Goal: Transaction & Acquisition: Purchase product/service

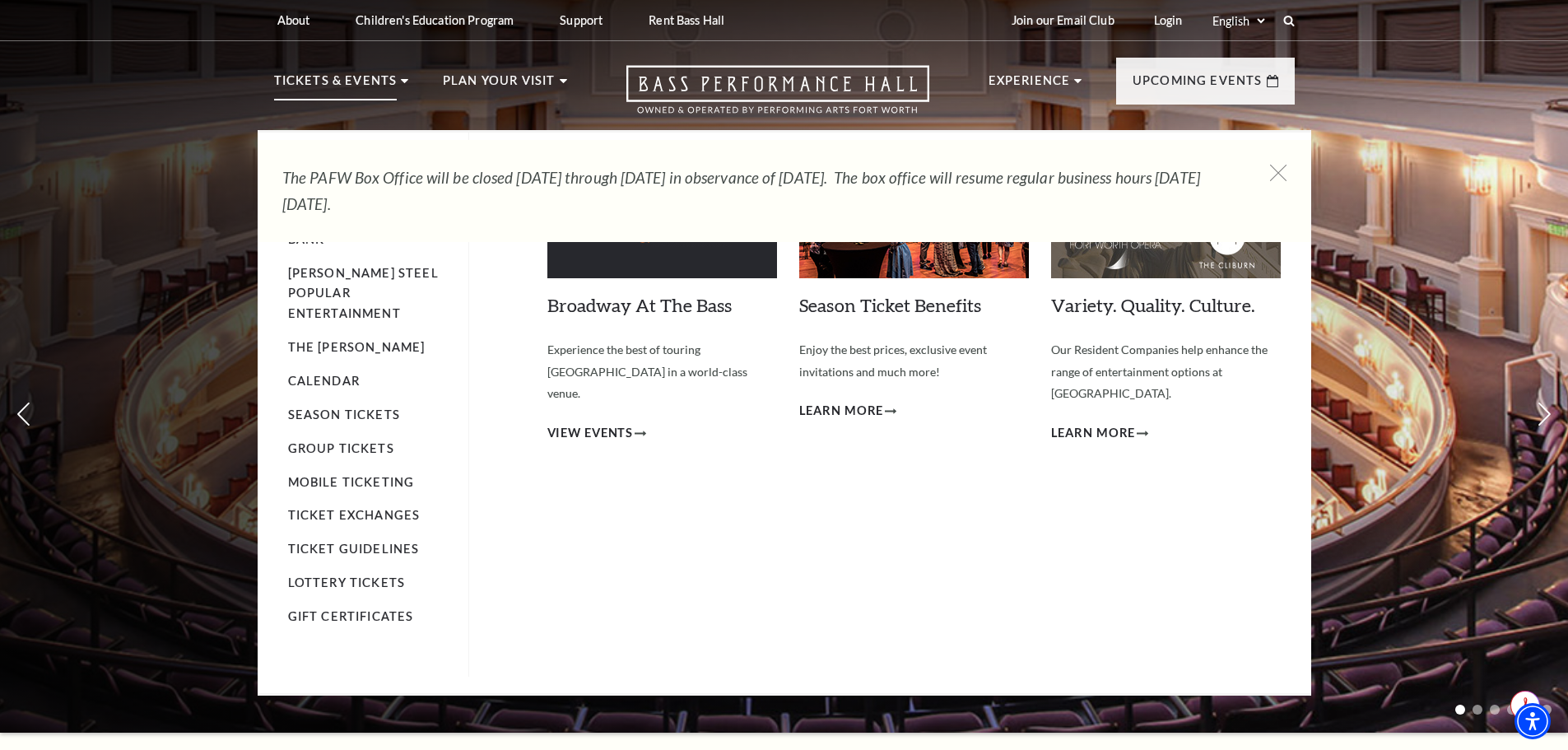
click at [333, 74] on p "Tickets & Events" at bounding box center [335, 86] width 123 height 30
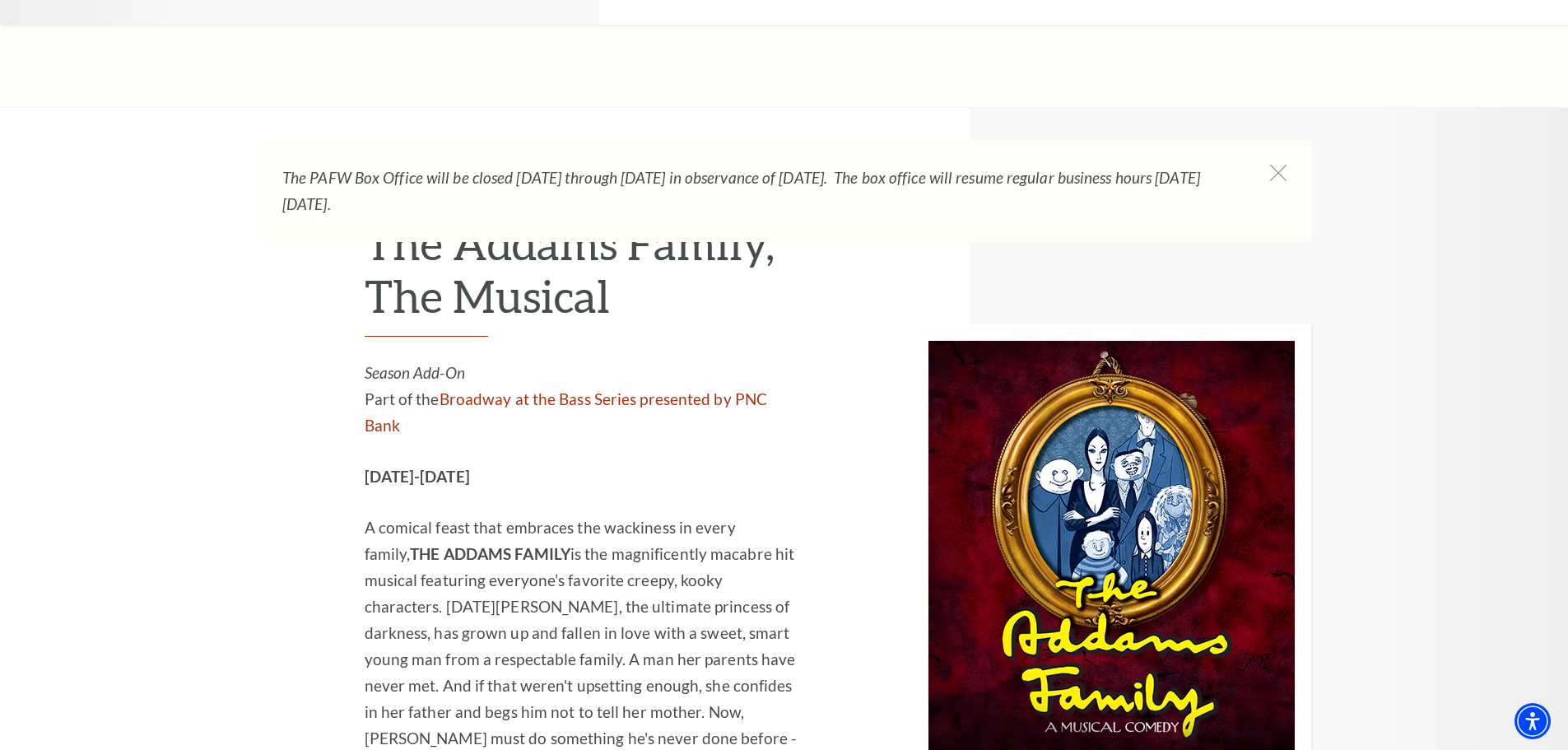
scroll to position [3293, 0]
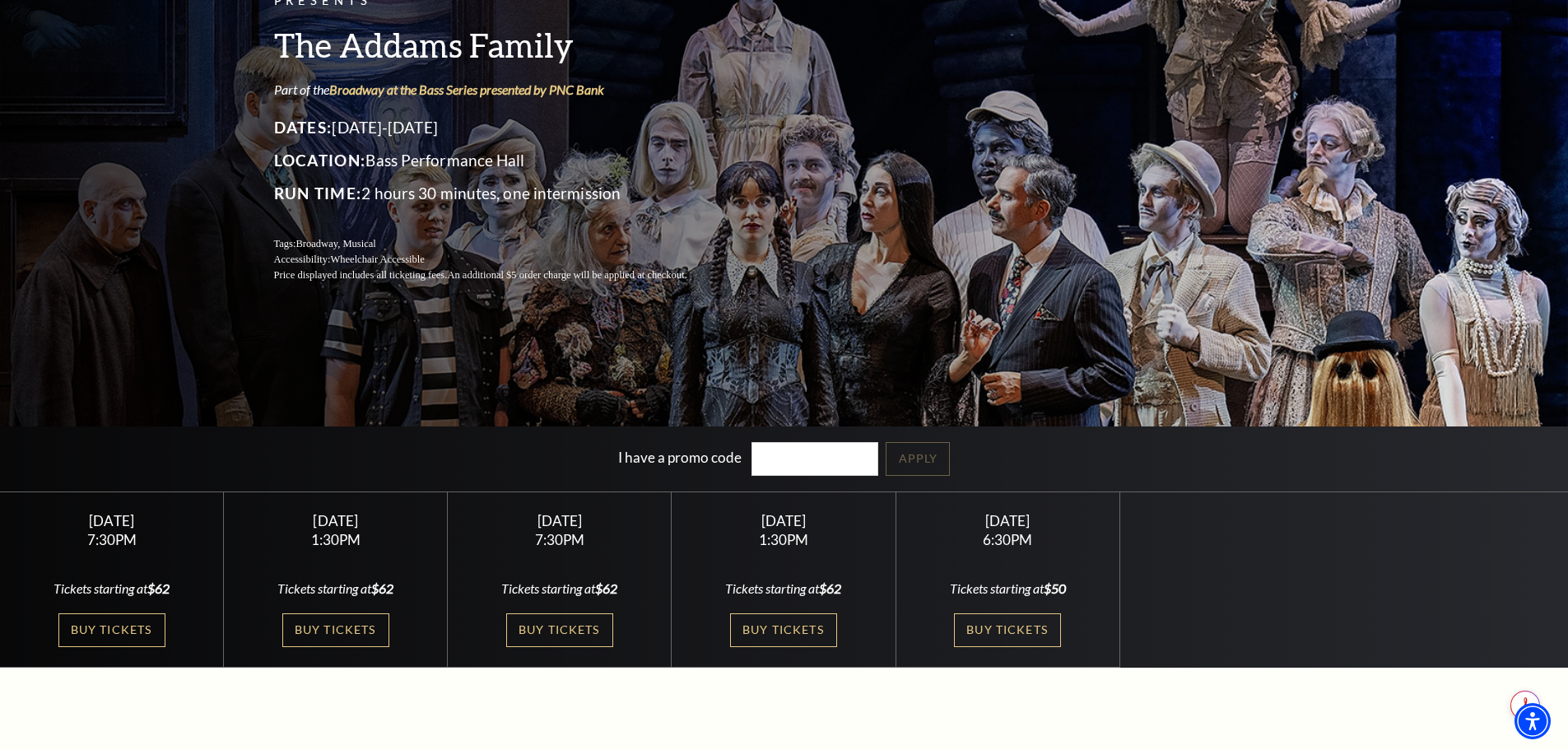
scroll to position [165, 0]
click at [114, 634] on link "Buy Tickets" at bounding box center [112, 629] width 107 height 34
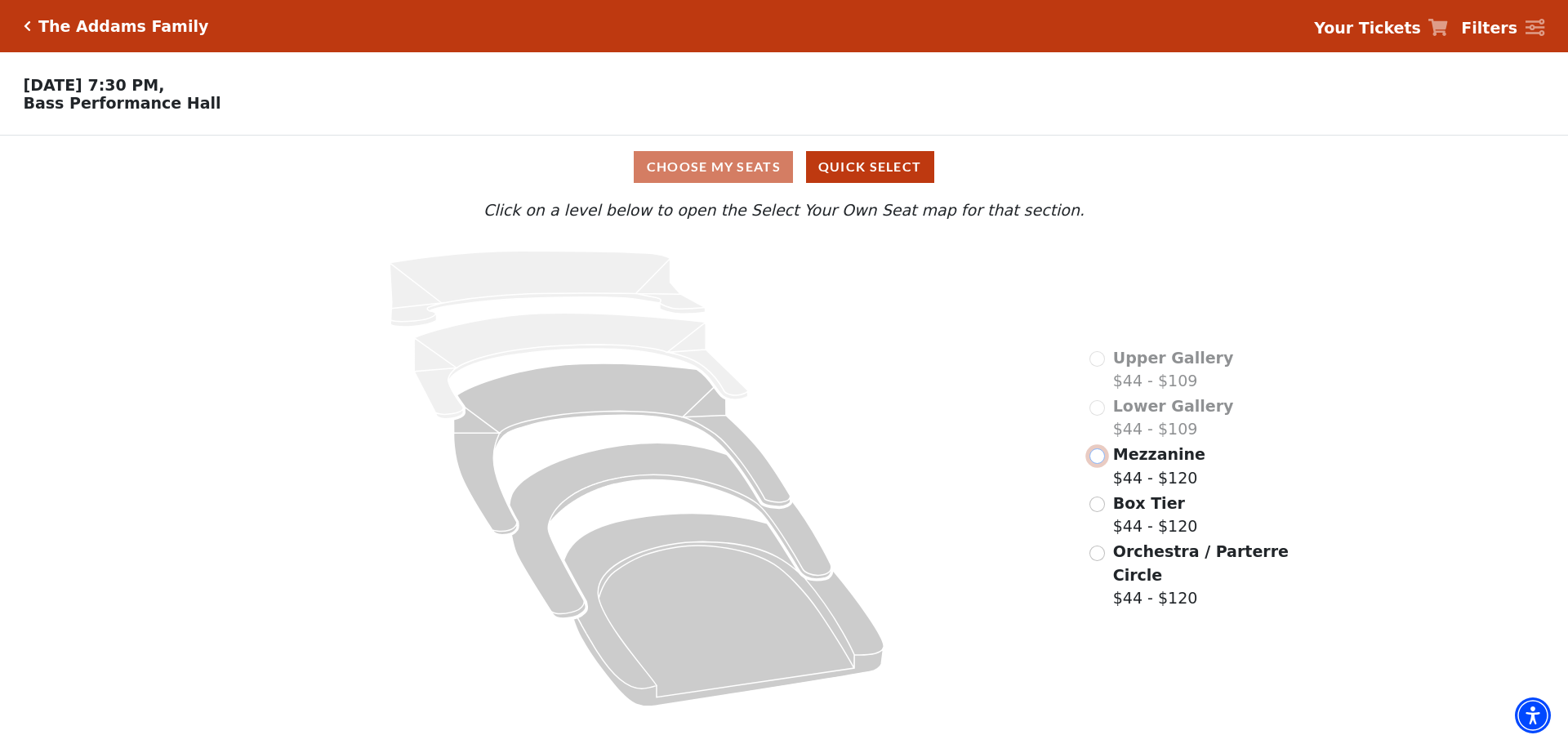
click at [1100, 464] on input "Mezzanine$44 - $120\a" at bounding box center [1097, 456] width 16 height 16
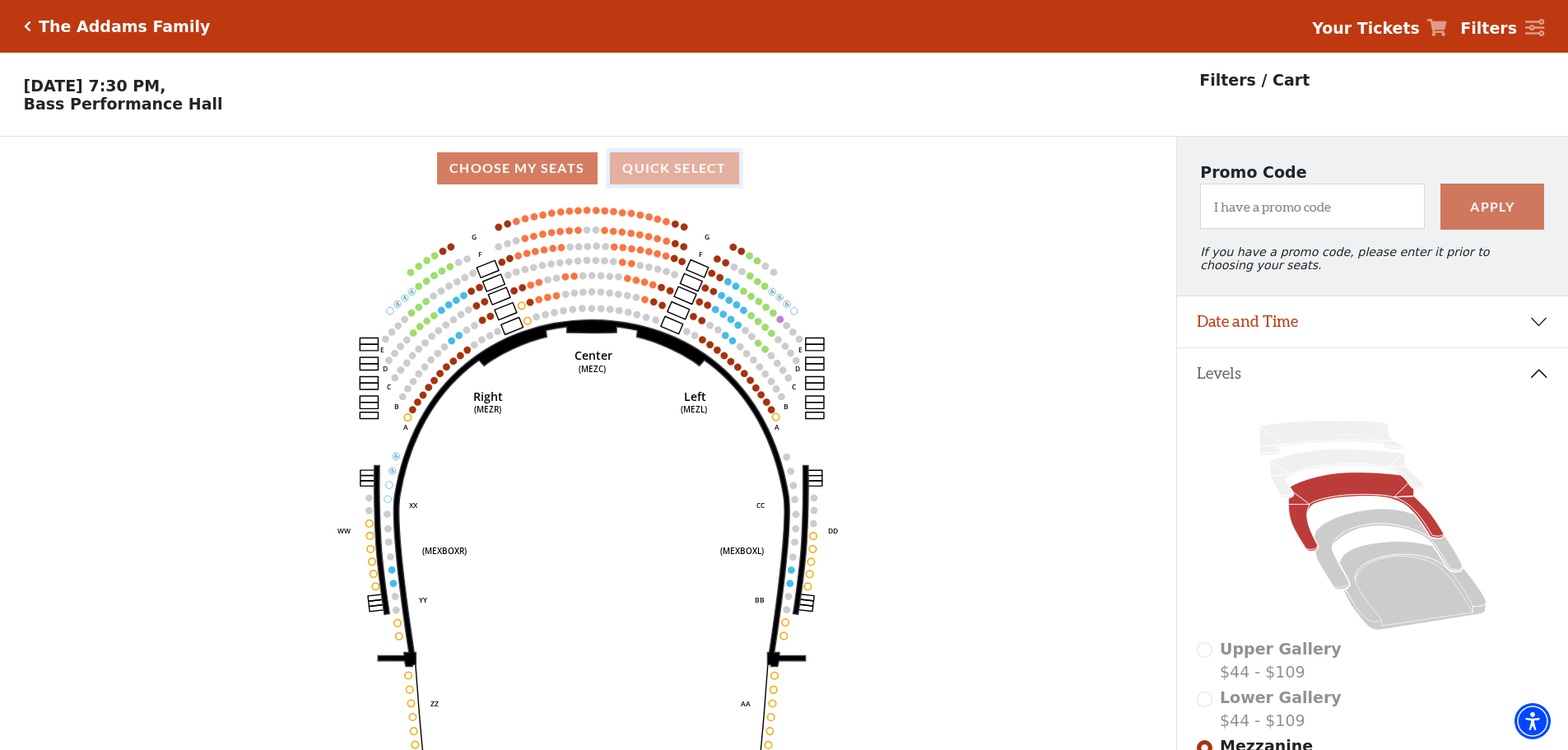
click at [669, 173] on button "Quick Select" at bounding box center [674, 168] width 129 height 32
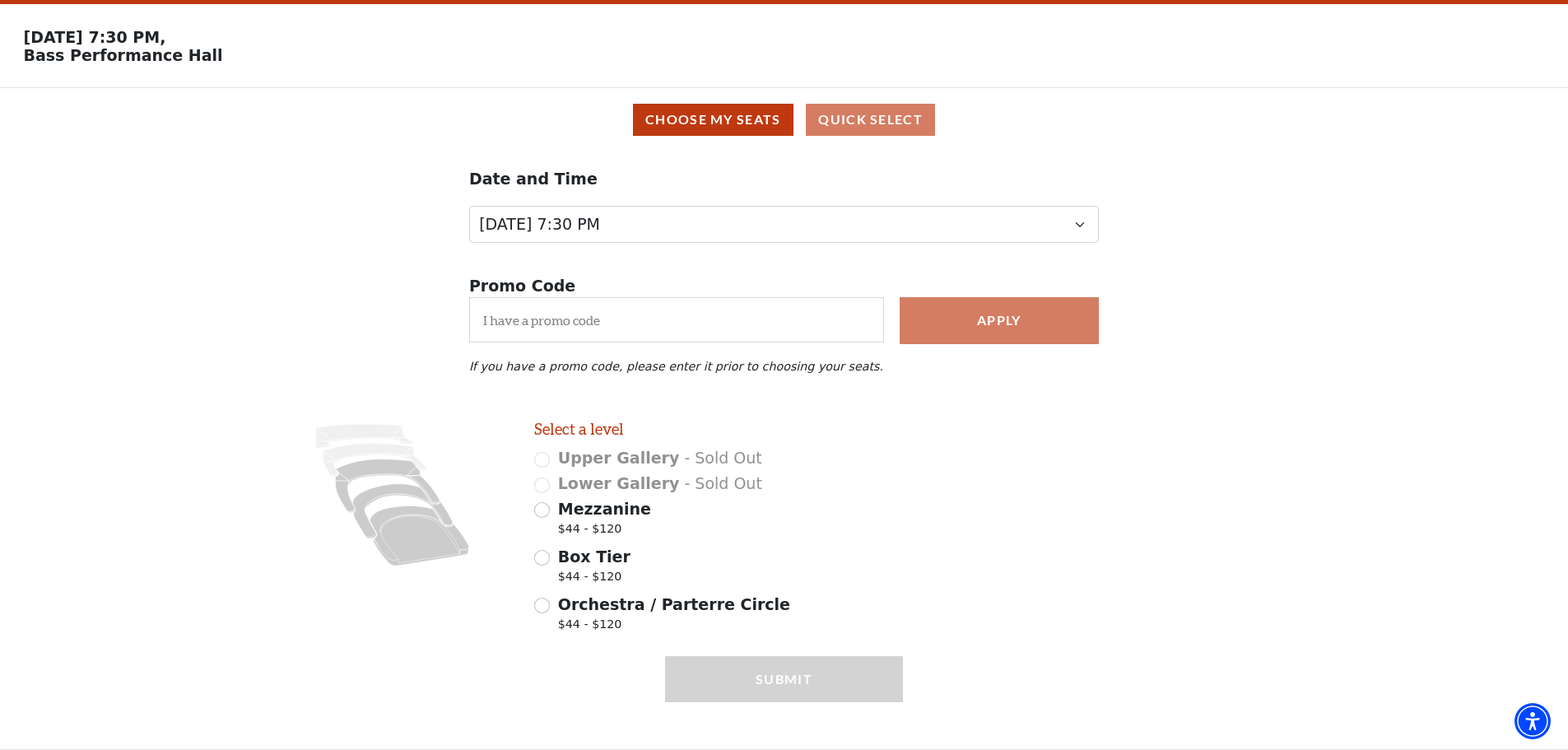
scroll to position [73, 0]
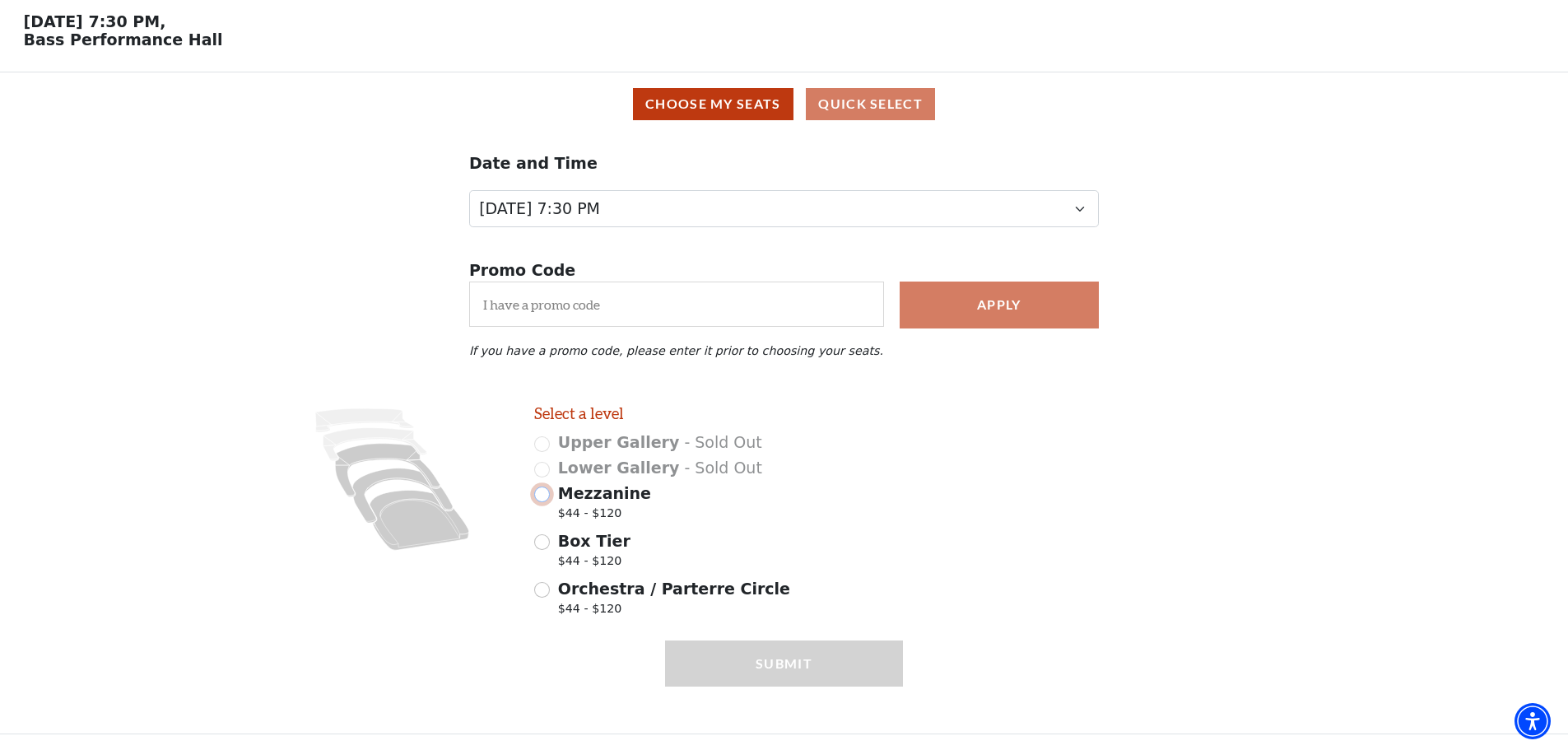
click at [544, 494] on input "Mezzanine $44 - $120" at bounding box center [542, 494] width 16 height 16
radio input "true"
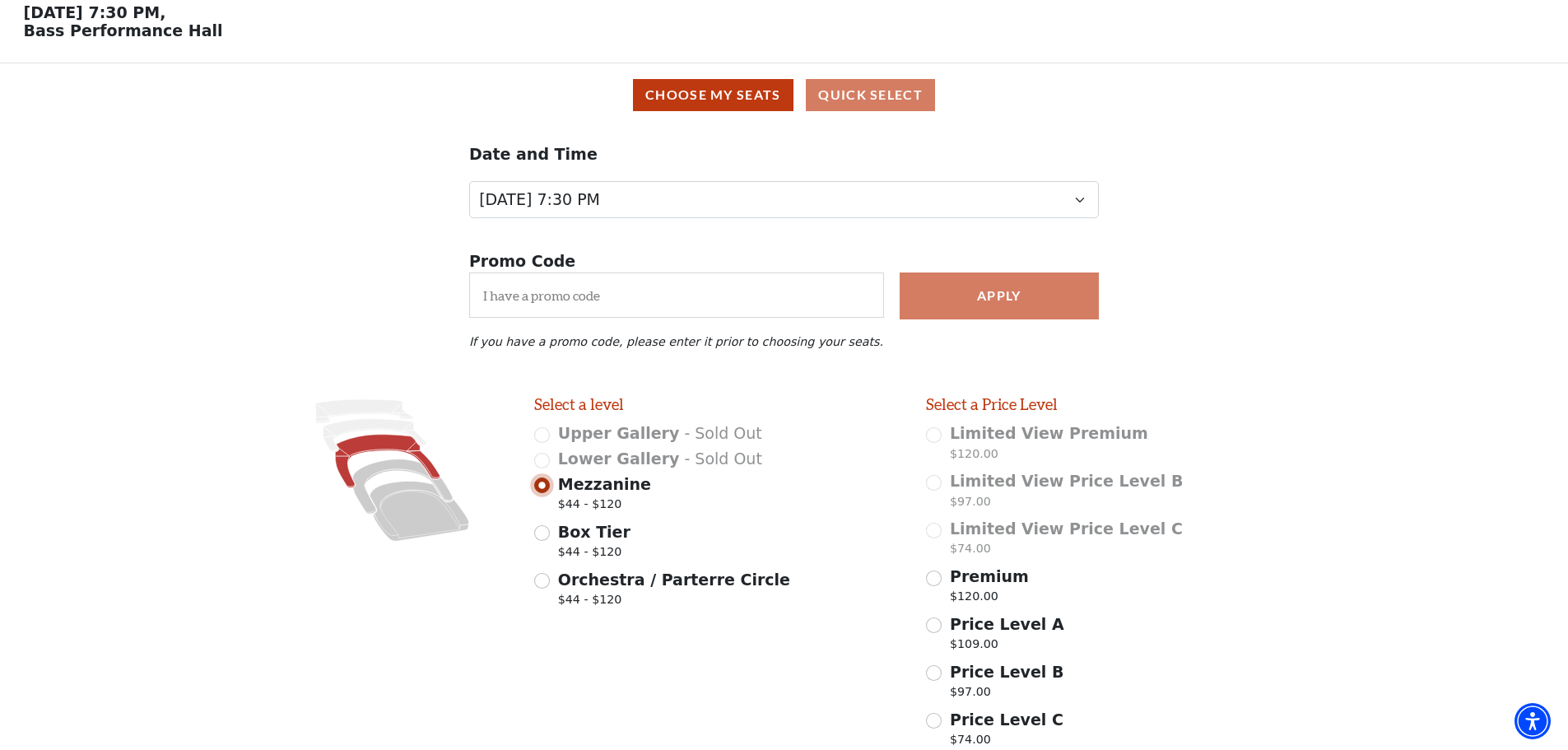
scroll to position [261, 0]
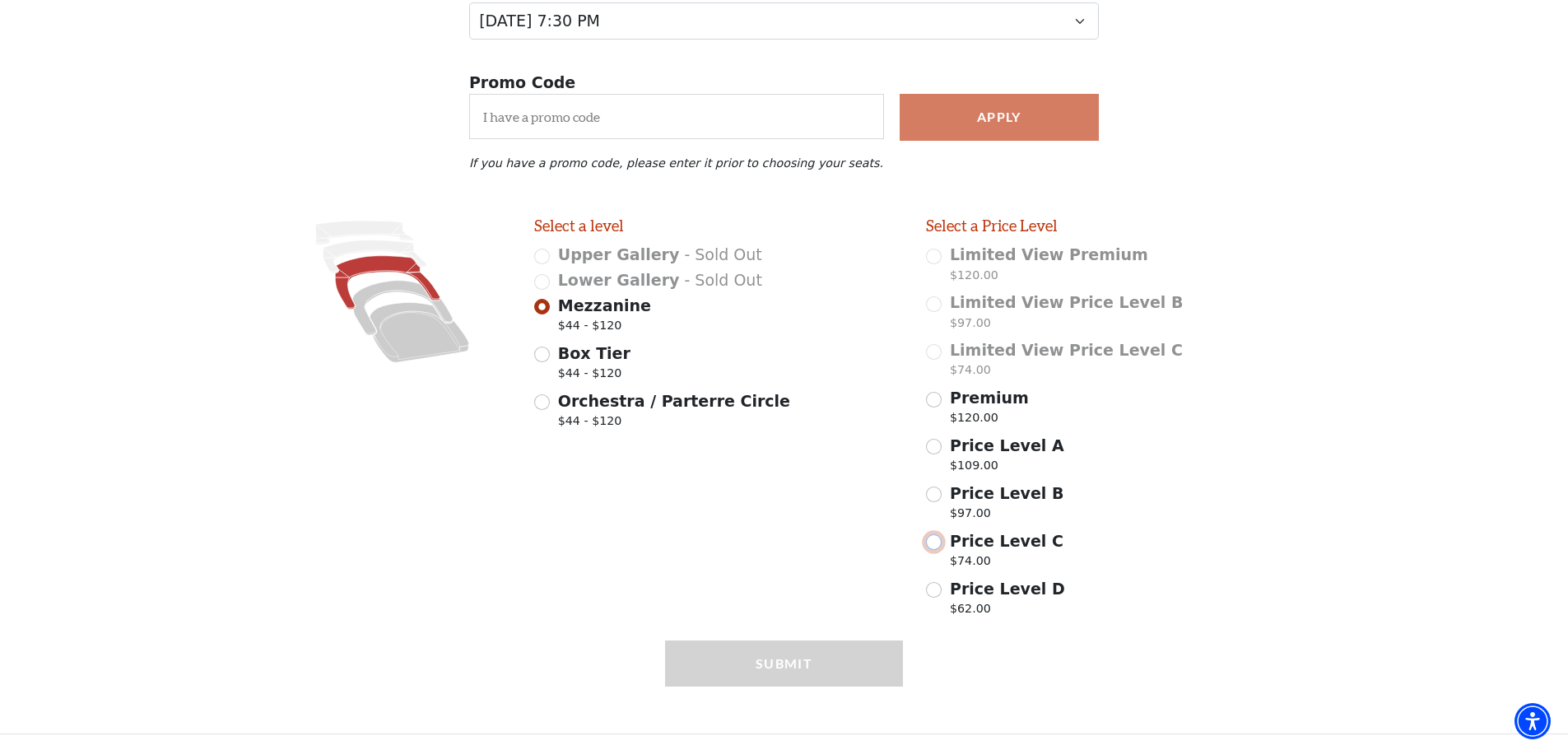
click at [932, 541] on input "Price Level C $74.00" at bounding box center [934, 542] width 16 height 16
radio input "true"
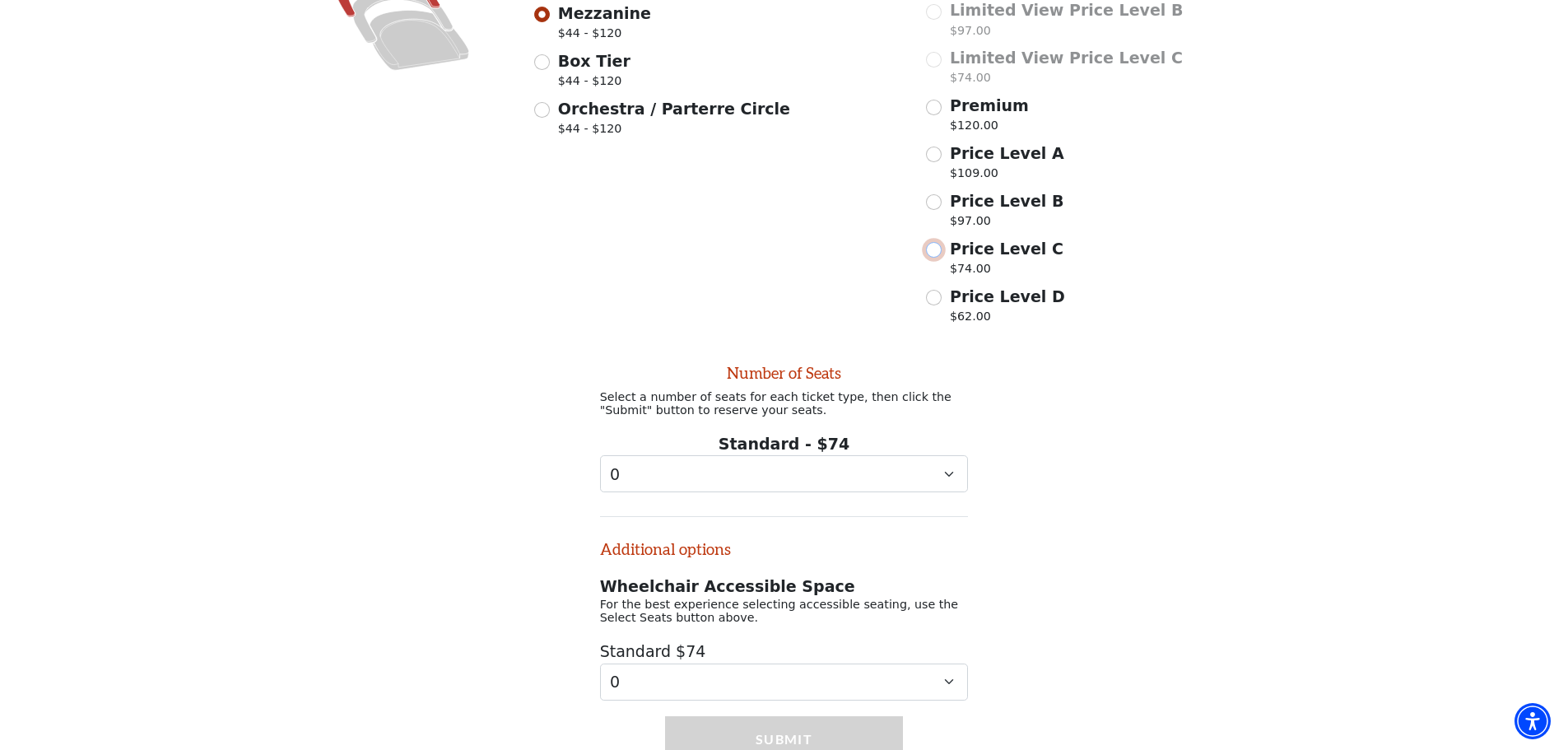
scroll to position [638, 0]
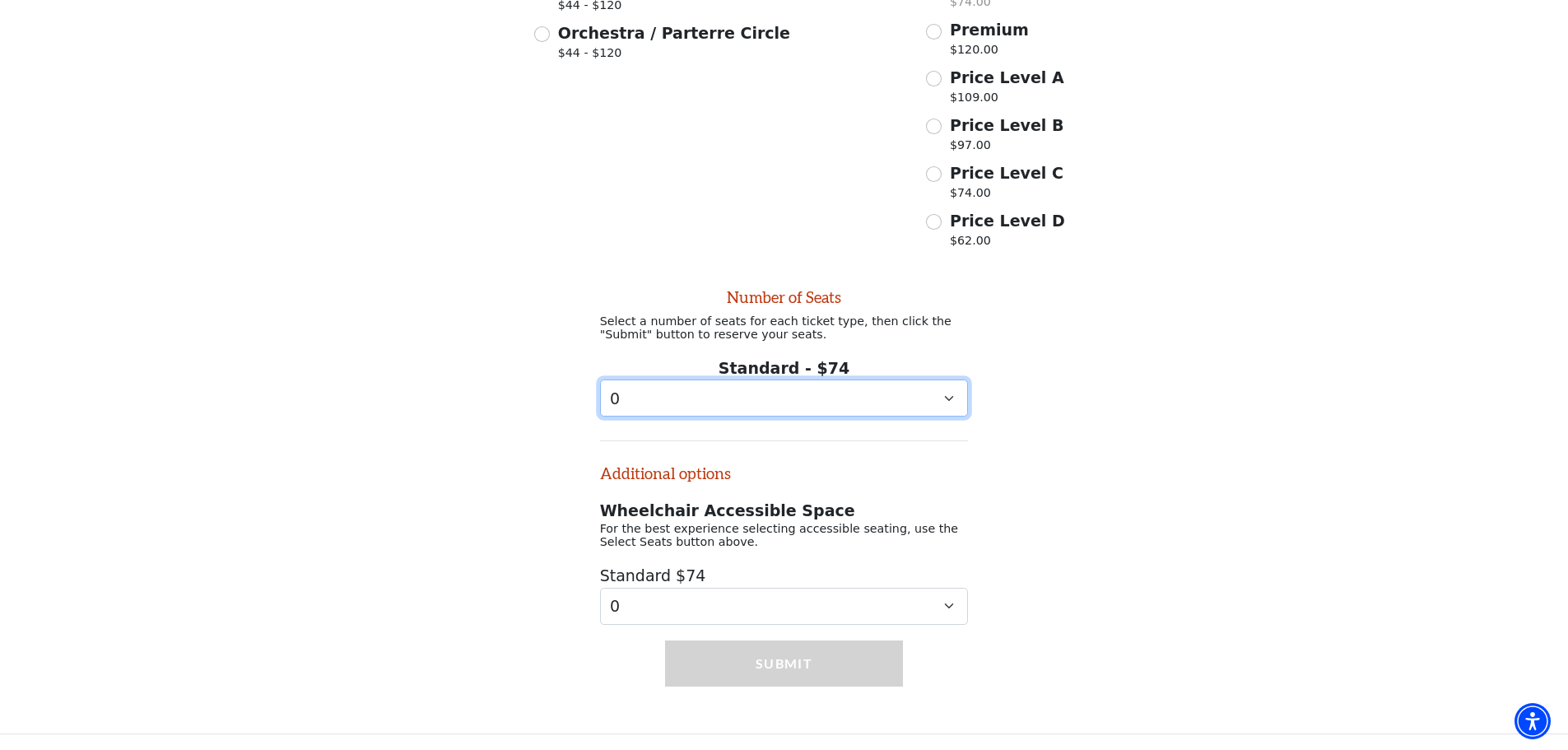
click at [634, 390] on select "0 1 2 3 4 5 6 7 8 9" at bounding box center [784, 398] width 369 height 37
select select "3"
click at [600, 380] on select "0 1 2 3 4 5 6 7 8 9" at bounding box center [784, 398] width 369 height 37
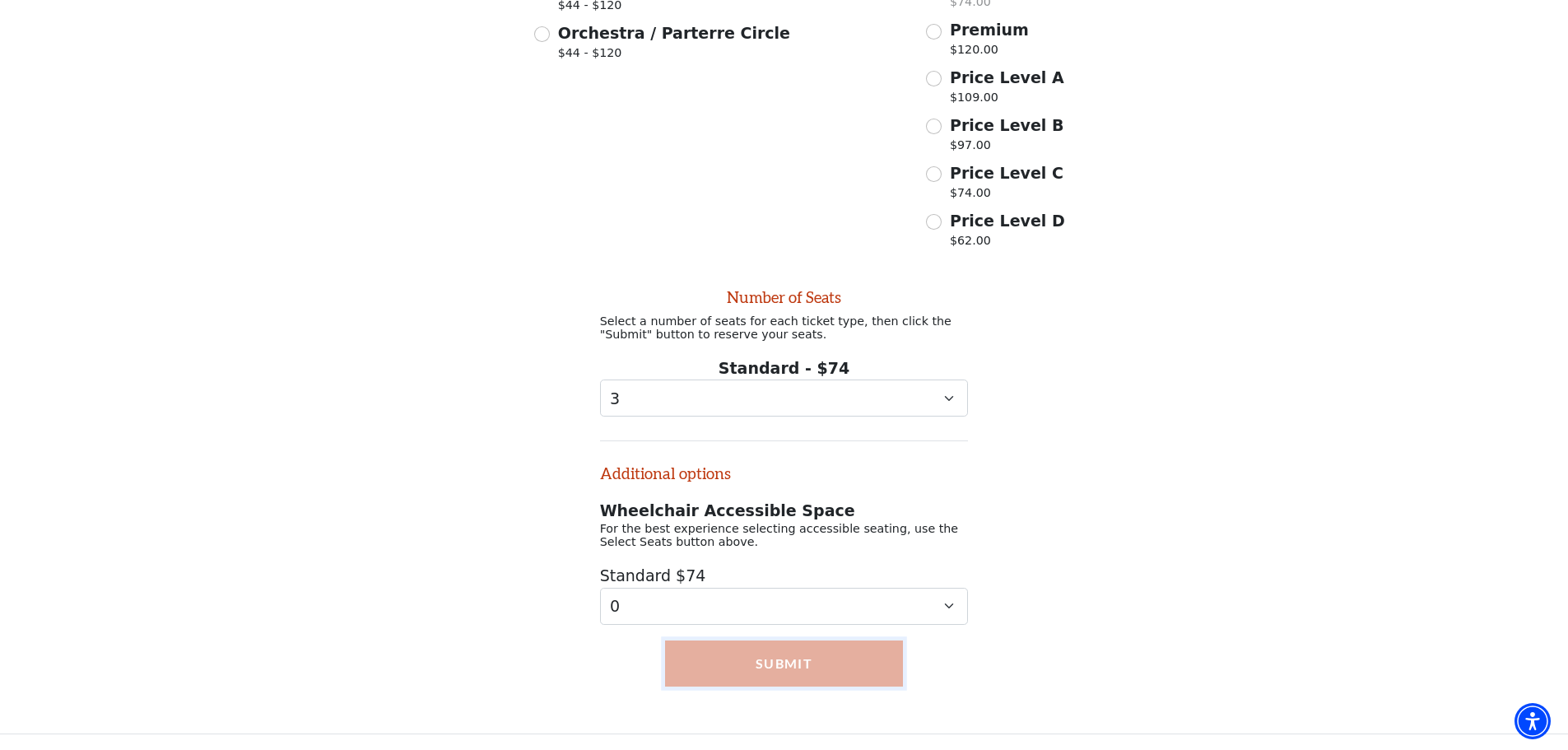
click at [773, 670] on button "Submit" at bounding box center [784, 663] width 238 height 46
